Goal: Task Accomplishment & Management: Use online tool/utility

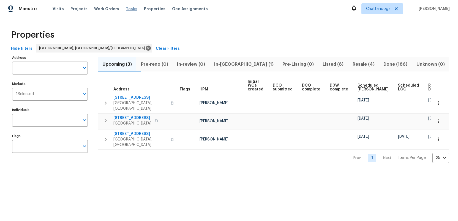
click at [126, 9] on span "Tasks" at bounding box center [132, 9] width 12 height 4
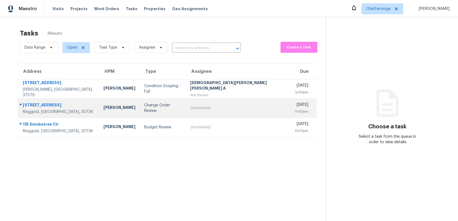
click at [216, 109] on div "Unclaimed" at bounding box center [238, 108] width 96 height 6
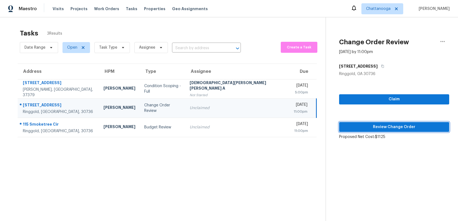
click at [375, 126] on span "Review Change Order" at bounding box center [394, 127] width 101 height 7
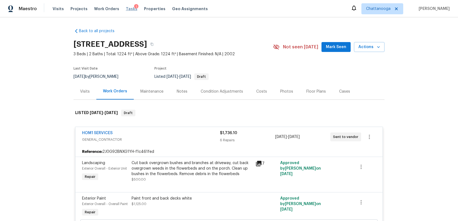
click at [126, 9] on span "Tasks" at bounding box center [132, 9] width 12 height 4
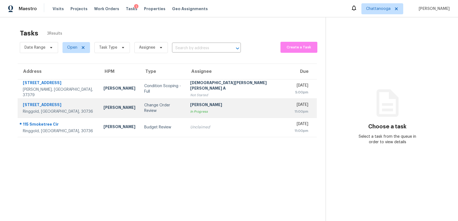
click at [295, 111] on div "11:00pm" at bounding box center [302, 112] width 14 height 6
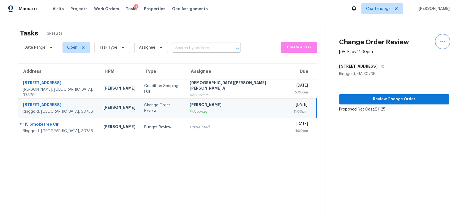
click at [443, 41] on icon "button" at bounding box center [442, 41] width 4 height 1
click at [406, 36] on div "Cancel this task" at bounding box center [411, 35] width 43 height 6
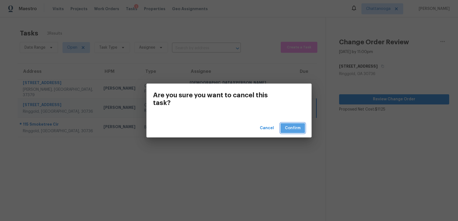
click at [300, 127] on span "Confirm" at bounding box center [293, 128] width 16 height 7
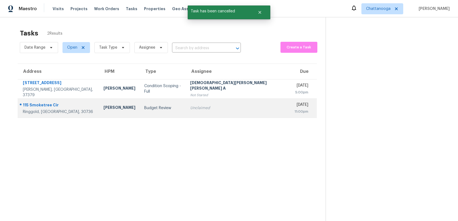
click at [218, 106] on div "Unclaimed" at bounding box center [238, 108] width 96 height 6
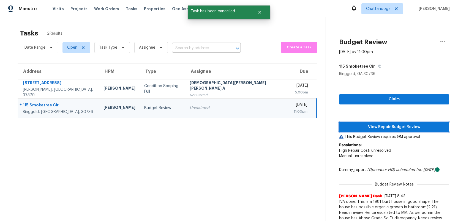
click at [401, 126] on span "View Repair Budget Review" at bounding box center [394, 127] width 101 height 7
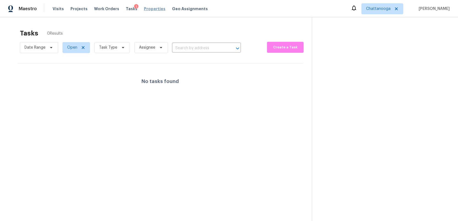
click at [149, 7] on span "Properties" at bounding box center [154, 9] width 21 height 6
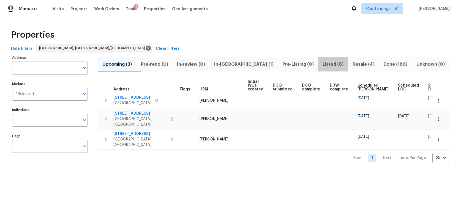
click at [322, 64] on span "Listed (8)" at bounding box center [333, 65] width 23 height 8
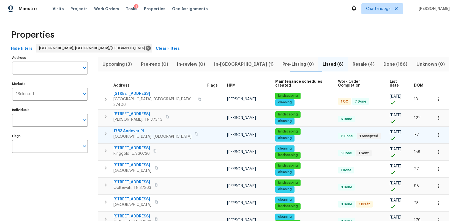
click at [128, 129] on span "1783 Andover Pl" at bounding box center [152, 132] width 78 height 6
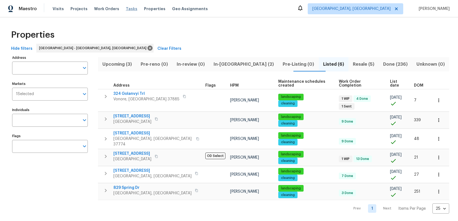
click at [127, 7] on span "Tasks" at bounding box center [132, 9] width 12 height 4
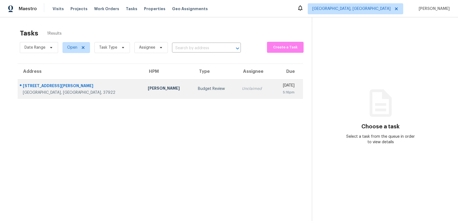
click at [194, 92] on td "Budget Review" at bounding box center [216, 88] width 44 height 19
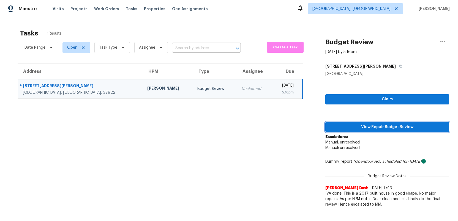
click at [368, 126] on span "View Repair Budget Review" at bounding box center [387, 127] width 115 height 7
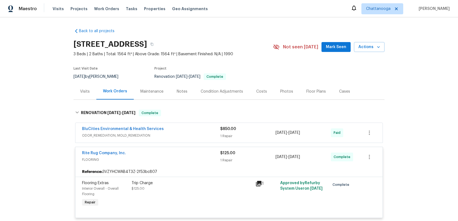
scroll to position [69, 0]
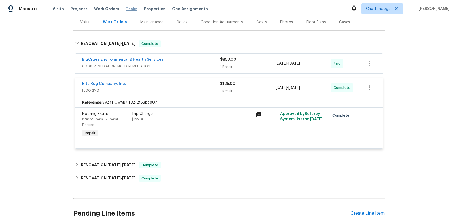
click at [126, 7] on span "Tasks" at bounding box center [132, 9] width 12 height 4
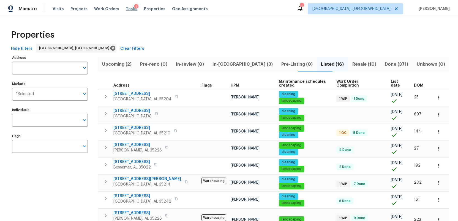
click at [126, 8] on span "Tasks" at bounding box center [132, 9] width 12 height 4
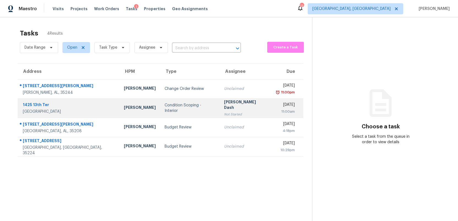
scroll to position [1, 0]
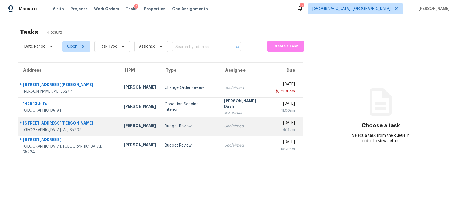
click at [175, 127] on div "Budget Review" at bounding box center [190, 127] width 51 height 6
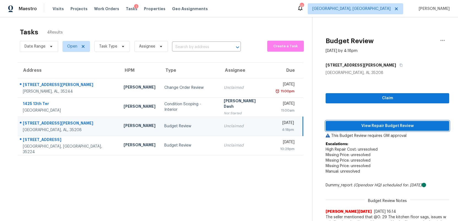
click at [410, 126] on span "View Repair Budget Review" at bounding box center [387, 126] width 115 height 7
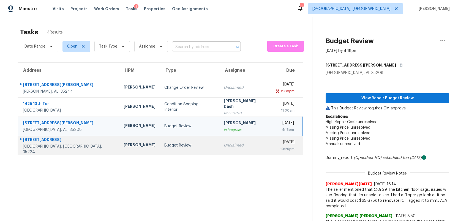
click at [168, 143] on div "Budget Review" at bounding box center [189, 146] width 51 height 6
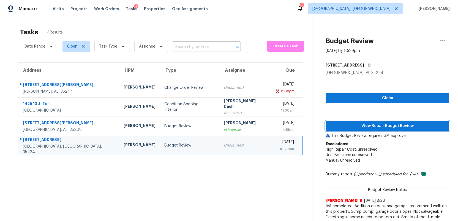
click at [371, 126] on span "View Repair Budget Review" at bounding box center [387, 126] width 115 height 7
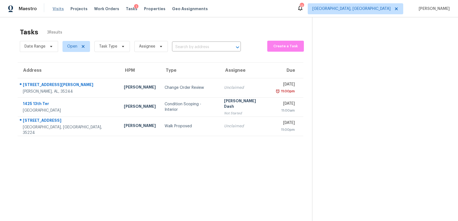
click at [54, 9] on span "Visits" at bounding box center [58, 9] width 11 height 6
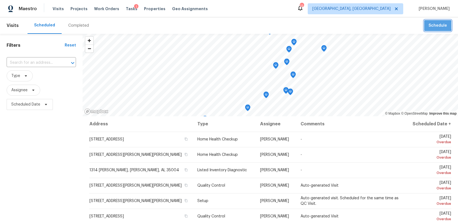
click at [432, 25] on span "Schedule" at bounding box center [438, 25] width 18 height 7
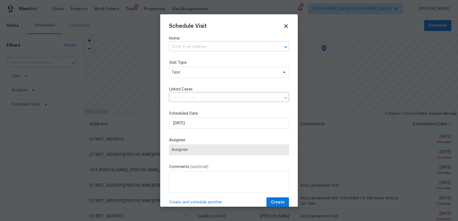
click at [192, 48] on input "text" at bounding box center [221, 47] width 105 height 9
type input "1314"
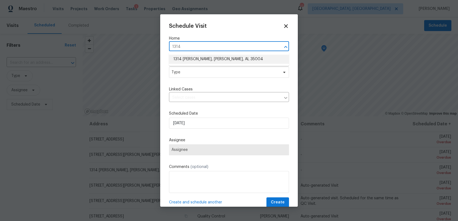
click at [196, 61] on li "1314 Gary Alan Trce, Moody, AL 35004" at bounding box center [229, 59] width 120 height 9
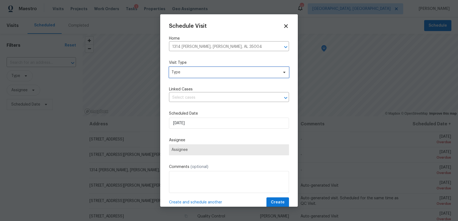
click at [193, 73] on span "Type" at bounding box center [224, 73] width 107 height 6
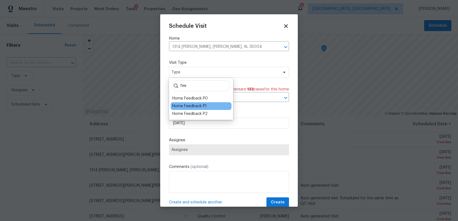
type input "fee"
click at [191, 105] on div "Home Feedback P1" at bounding box center [189, 107] width 34 height 6
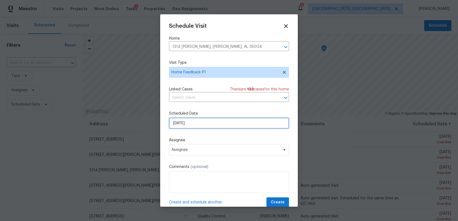
click at [198, 124] on input "9/29/2025" at bounding box center [229, 123] width 120 height 11
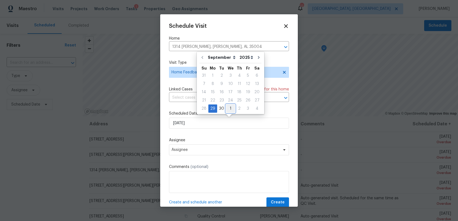
click at [227, 108] on div "1" at bounding box center [230, 109] width 9 height 8
type input "10/1/2025"
select select "9"
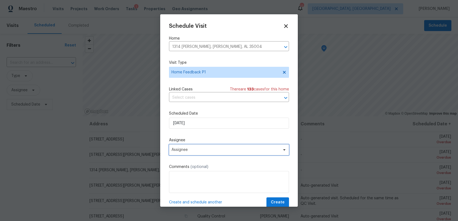
click at [200, 150] on span "Assignee" at bounding box center [225, 150] width 108 height 4
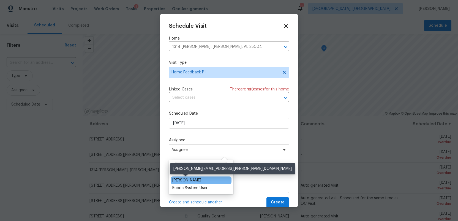
type input "bri"
click at [189, 180] on div "Brian Holloway" at bounding box center [186, 181] width 29 height 6
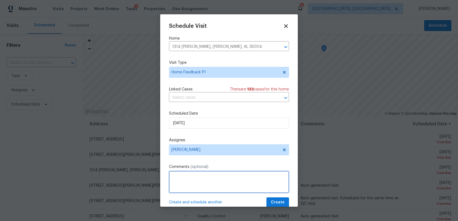
click at [189, 180] on textarea at bounding box center [229, 182] width 120 height 22
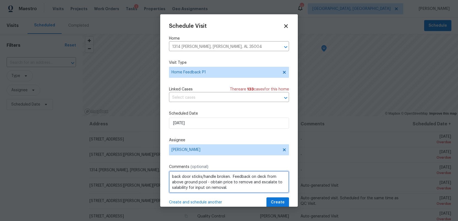
type textarea "back door sticks/handle broken. Feedback on deck from above ground pool - obtai…"
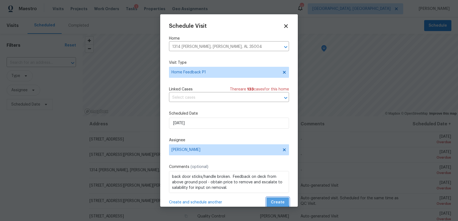
click at [275, 201] on span "Create" at bounding box center [278, 202] width 14 height 7
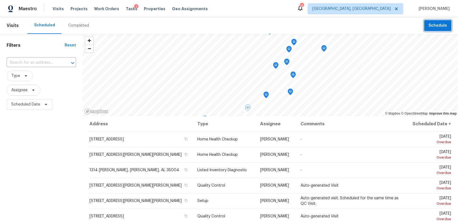
scroll to position [3, 0]
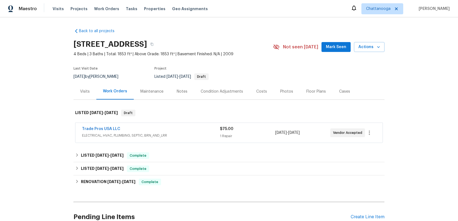
click at [144, 127] on div "Trade Pros USA LLC" at bounding box center [151, 129] width 138 height 7
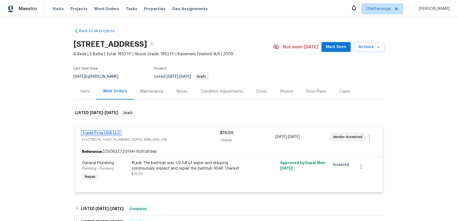
click at [114, 132] on link "Trade Pros USA LLC" at bounding box center [101, 133] width 38 height 4
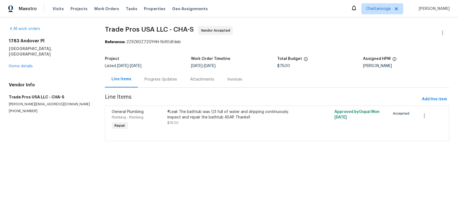
click at [159, 78] on div "Progress Updates" at bounding box center [161, 80] width 32 height 6
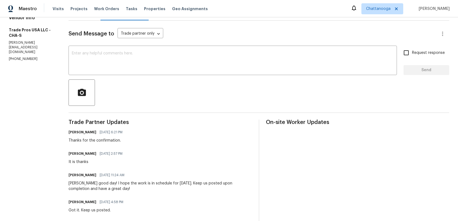
scroll to position [64, 0]
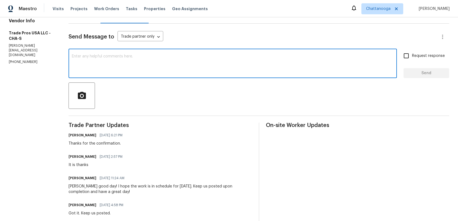
drag, startPoint x: 161, startPoint y: 67, endPoint x: 175, endPoint y: 68, distance: 14.6
click at [161, 67] on textarea at bounding box center [233, 64] width 322 height 19
type textarea "[PERSON_NAME], please provide and update on the issue"
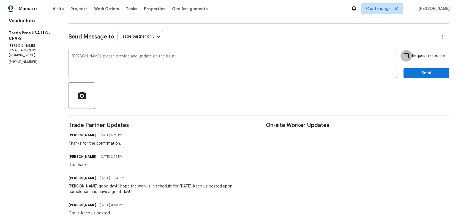
drag, startPoint x: 406, startPoint y: 55, endPoint x: 416, endPoint y: 64, distance: 13.1
click at [406, 56] on input "Request response" at bounding box center [407, 56] width 12 height 12
checkbox input "true"
click at [417, 70] on button "Send" at bounding box center [427, 73] width 46 height 10
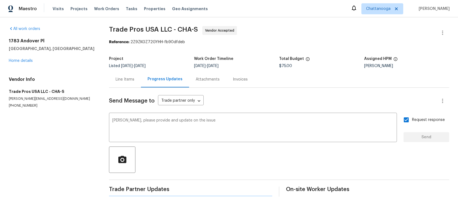
scroll to position [0, 0]
